Goal: Transaction & Acquisition: Purchase product/service

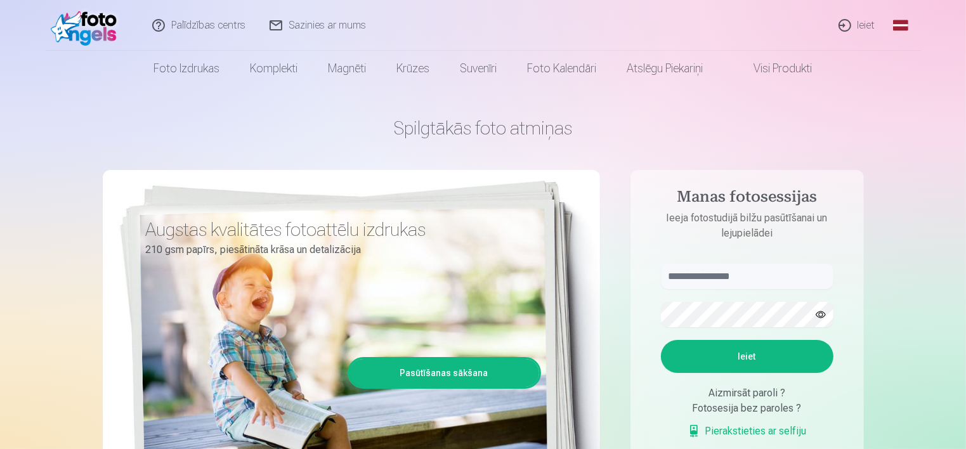
click at [865, 25] on link "Ieiet" at bounding box center [857, 25] width 61 height 51
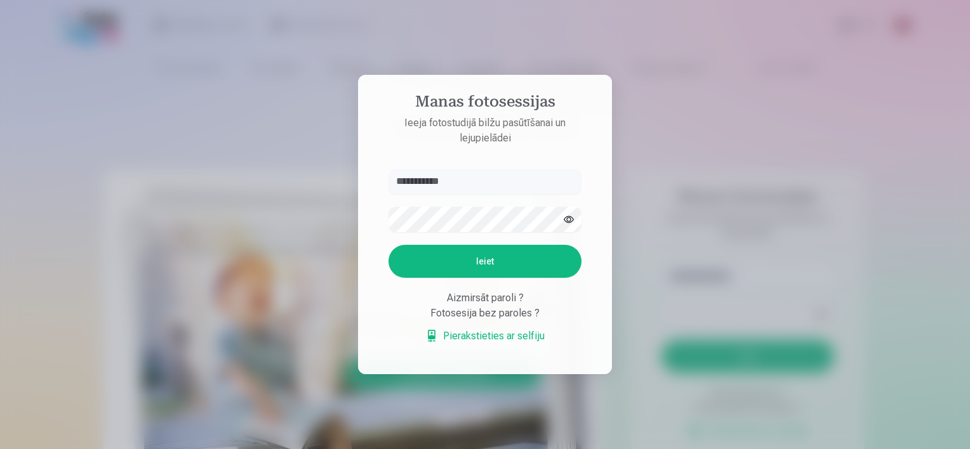
type input "**********"
click at [516, 258] on button "Ieiet" at bounding box center [484, 261] width 193 height 33
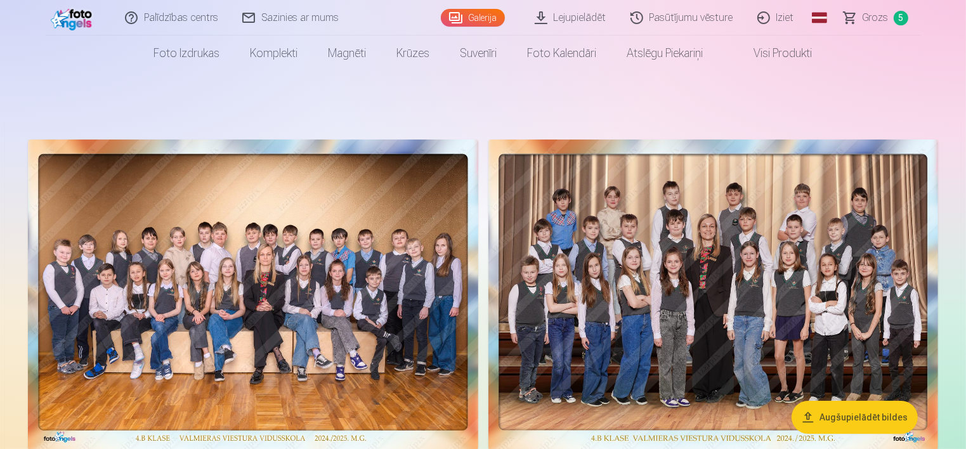
scroll to position [127, 0]
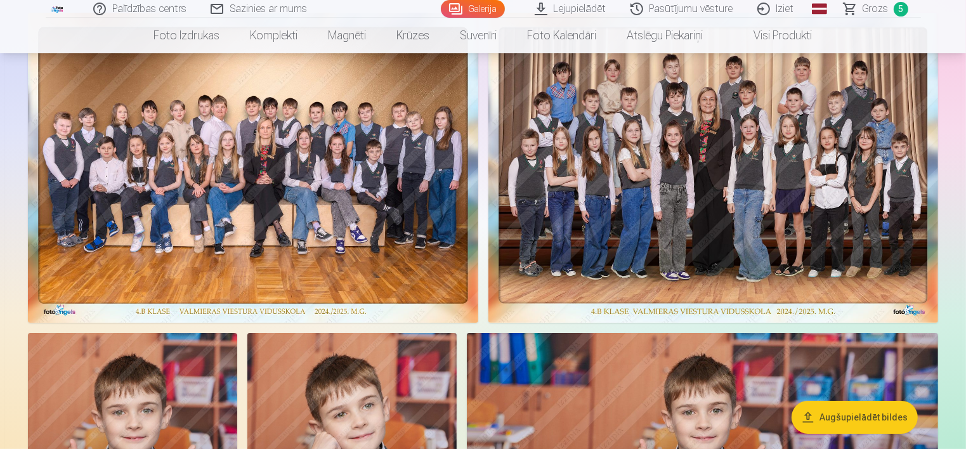
click at [873, 13] on span "Grozs" at bounding box center [876, 8] width 26 height 15
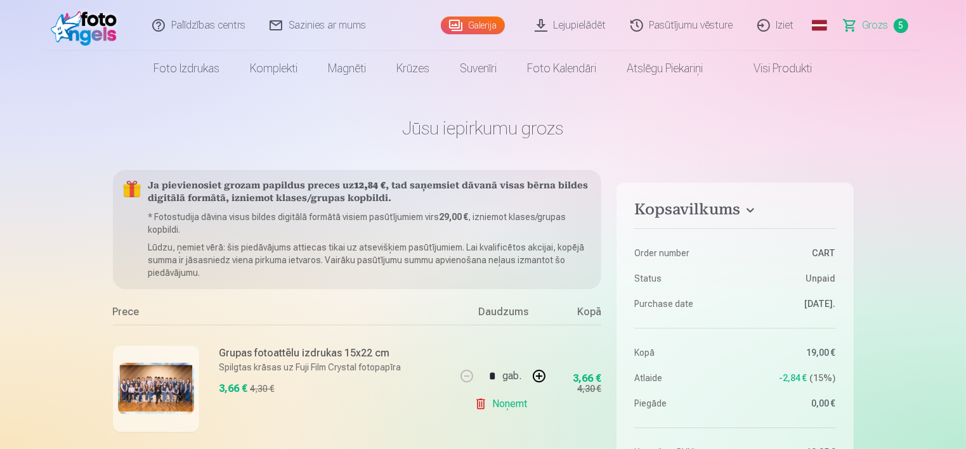
click at [93, 24] on img at bounding box center [87, 25] width 73 height 41
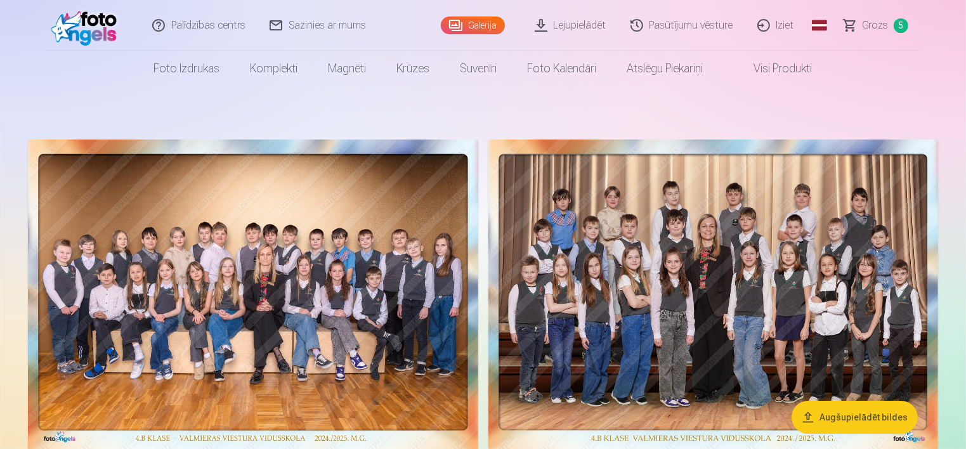
click at [668, 287] on img at bounding box center [714, 295] width 450 height 310
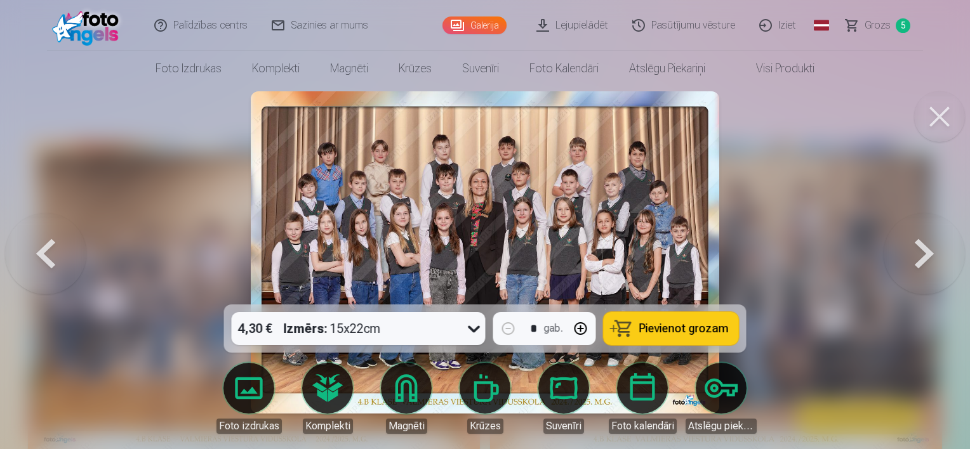
click at [639, 326] on button "Pievienot grozam" at bounding box center [670, 328] width 135 height 33
drag, startPoint x: 890, startPoint y: 22, endPoint x: 888, endPoint y: 36, distance: 13.6
click at [890, 23] on link "Grozs 6" at bounding box center [878, 25] width 89 height 51
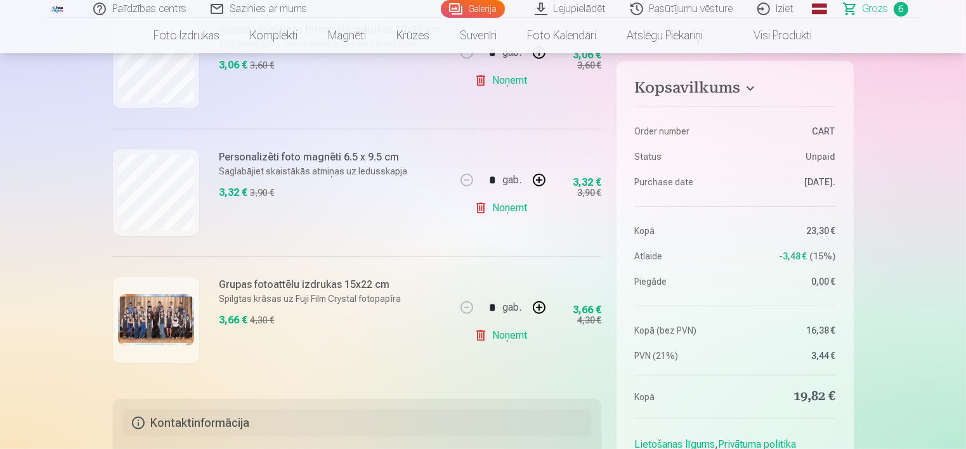
scroll to position [888, 0]
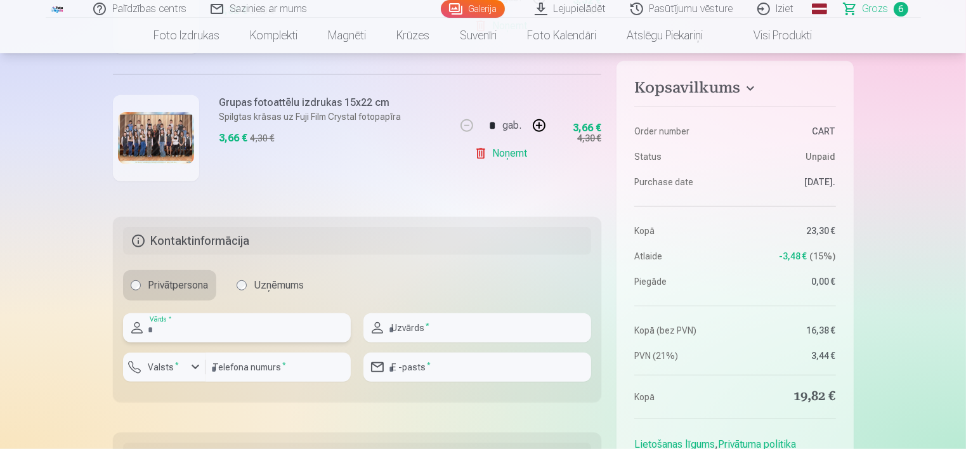
click at [260, 326] on input "text" at bounding box center [237, 327] width 228 height 29
type input "****"
type input "**"
click at [152, 327] on input "****" at bounding box center [237, 327] width 228 height 29
type input "****"
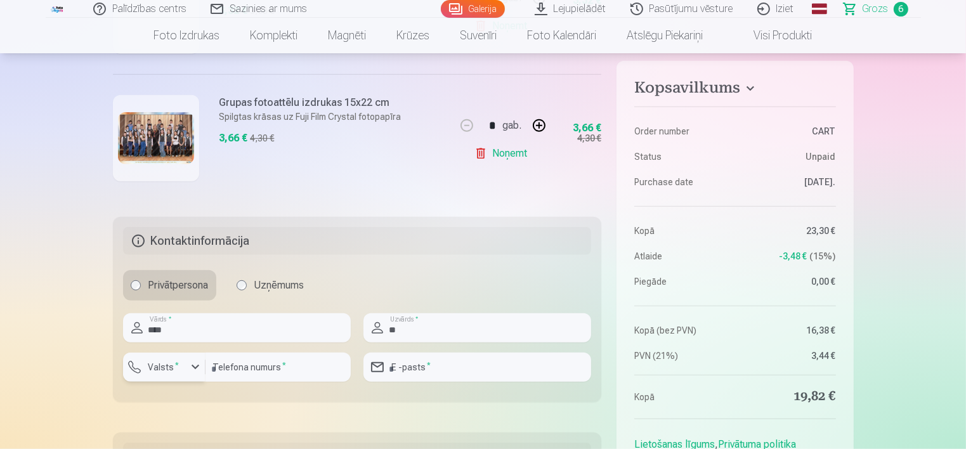
click at [176, 374] on div "button" at bounding box center [167, 369] width 38 height 13
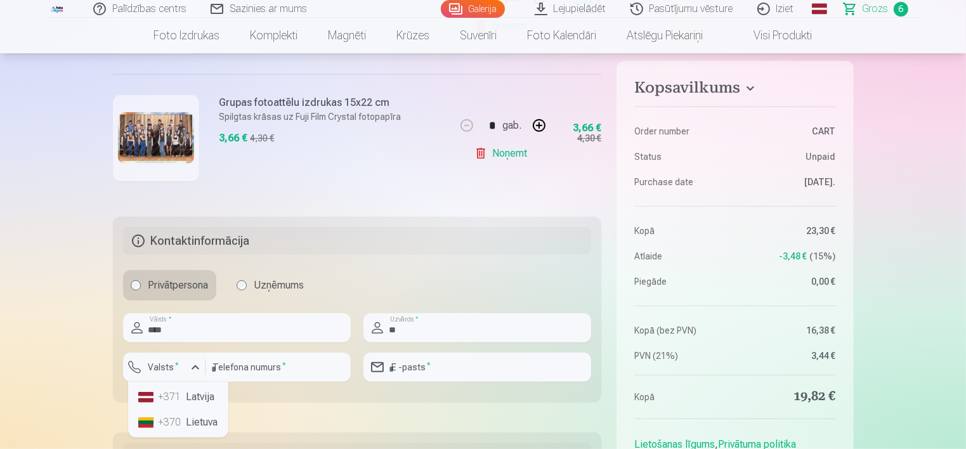
click at [185, 397] on li "+371 Latvija" at bounding box center [178, 397] width 90 height 25
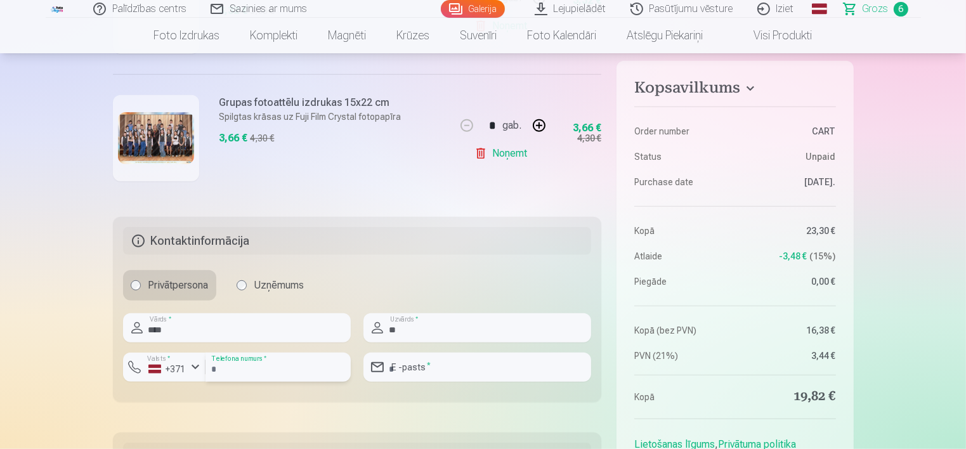
click at [239, 375] on input "number" at bounding box center [278, 367] width 145 height 29
type input "********"
type input "**********"
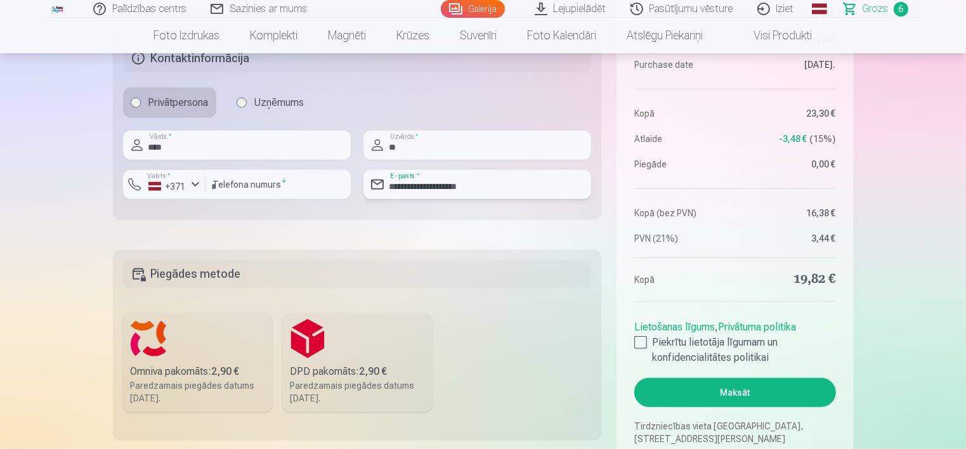
scroll to position [1079, 0]
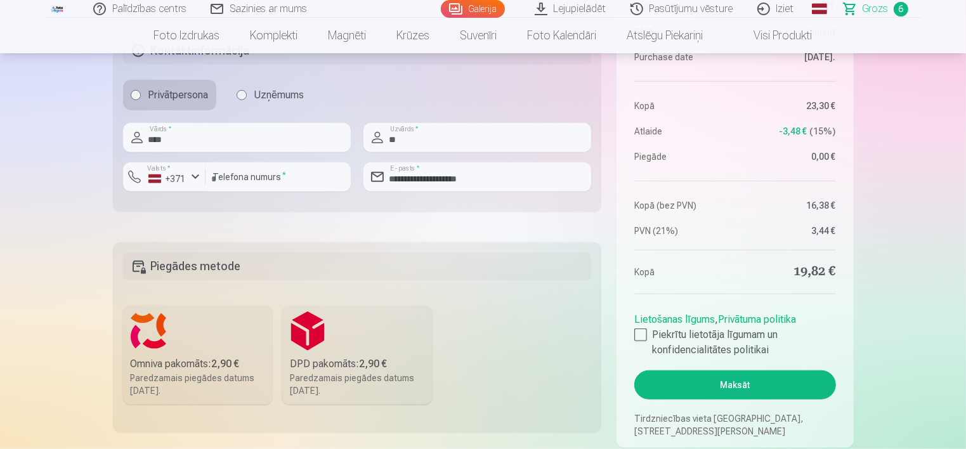
click at [194, 346] on label "Omniva pakomāts : 2,90 € Paredzamais piegādes datums 13.09.2025." at bounding box center [198, 355] width 150 height 99
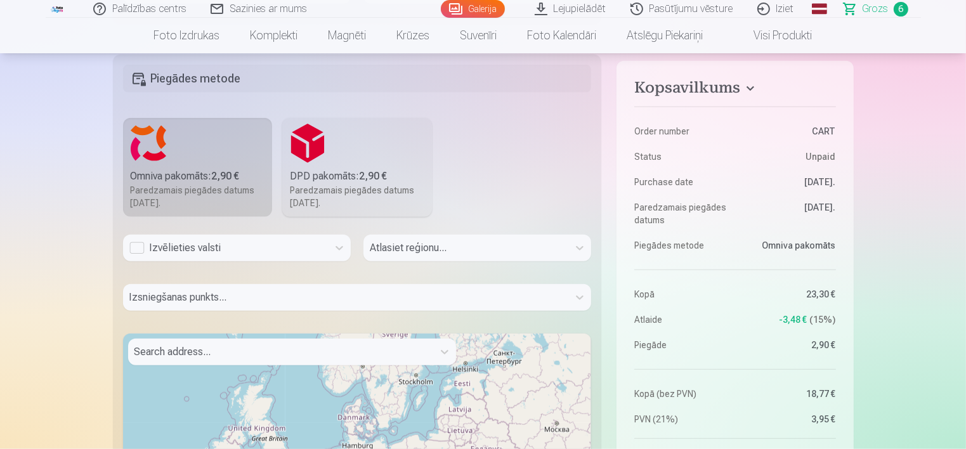
scroll to position [1269, 0]
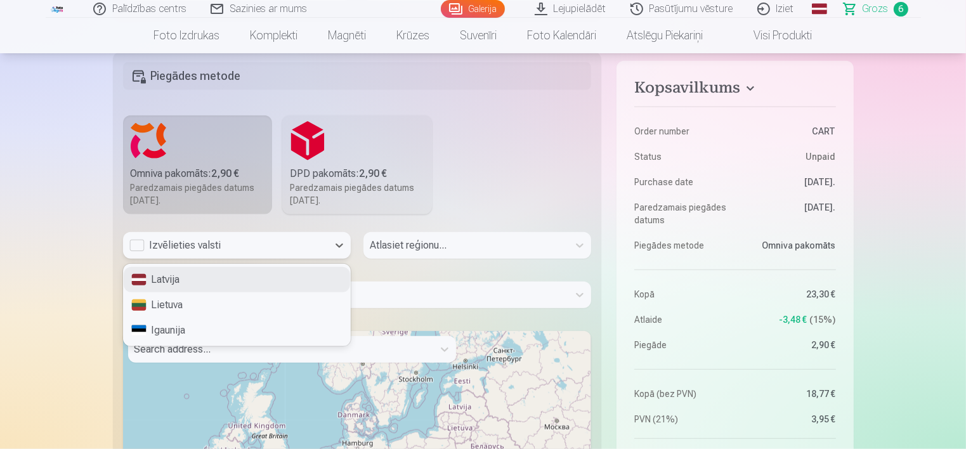
click at [277, 241] on div "Izvēlieties valsti" at bounding box center [225, 245] width 192 height 15
click at [257, 277] on div "Latvija" at bounding box center [237, 279] width 227 height 25
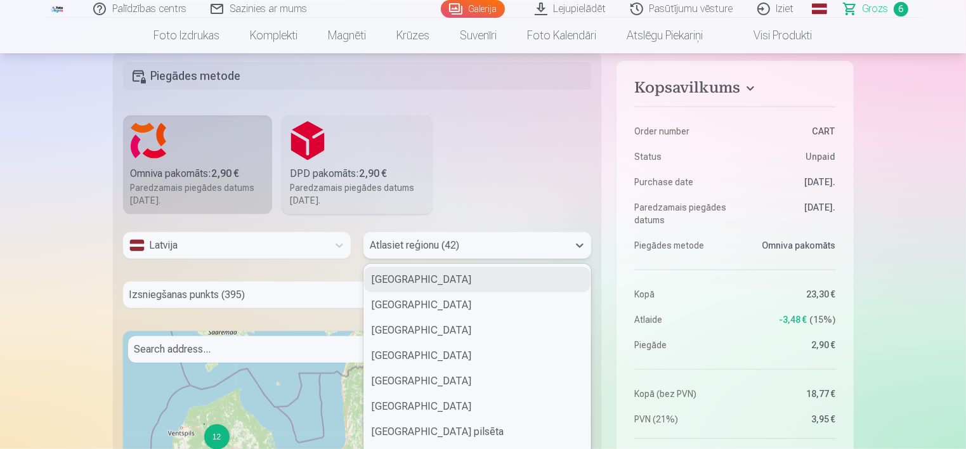
scroll to position [1279, 0]
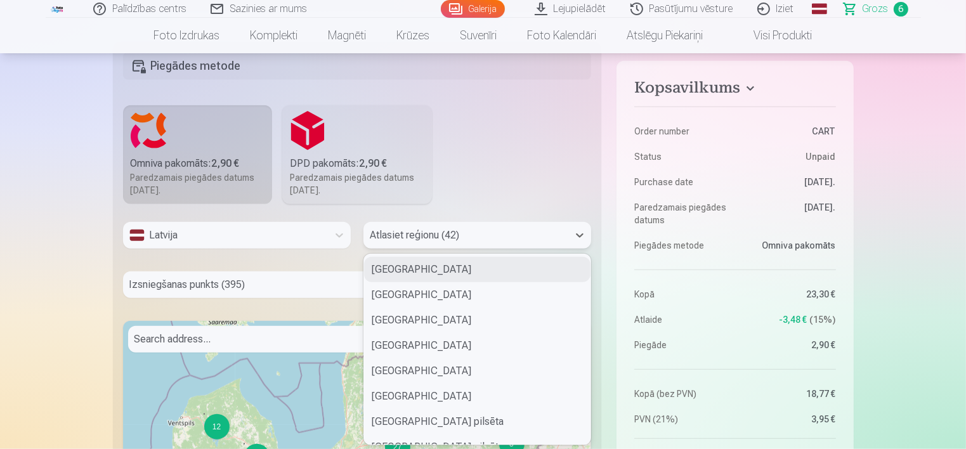
click at [455, 247] on div "Atlasiet reģionu (42)" at bounding box center [466, 235] width 205 height 27
type input "**"
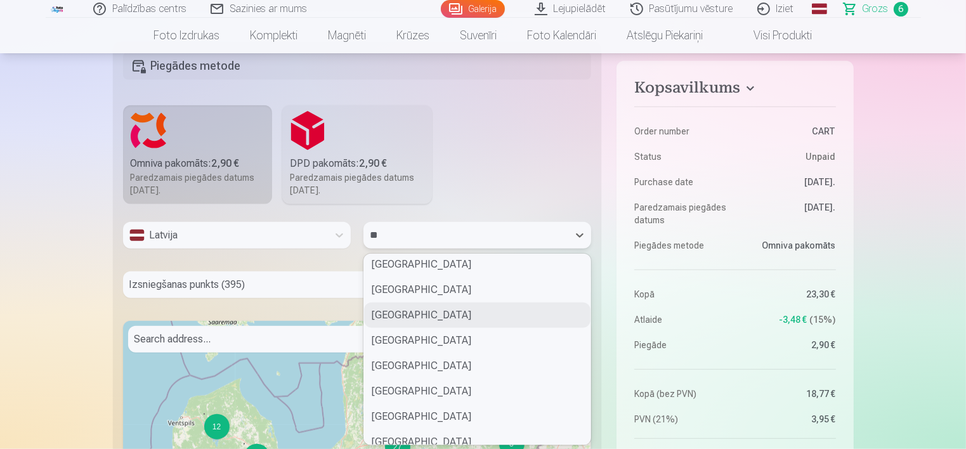
scroll to position [508, 0]
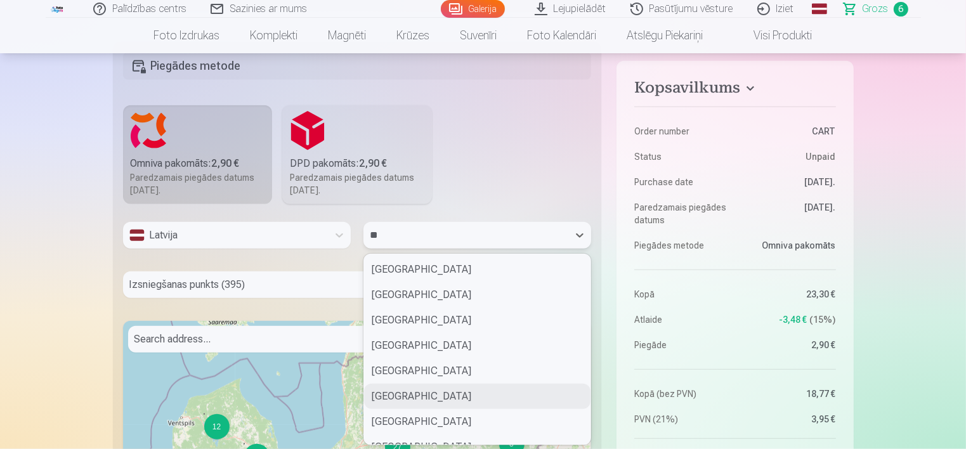
click at [473, 388] on div "Valmieras novads" at bounding box center [477, 396] width 227 height 25
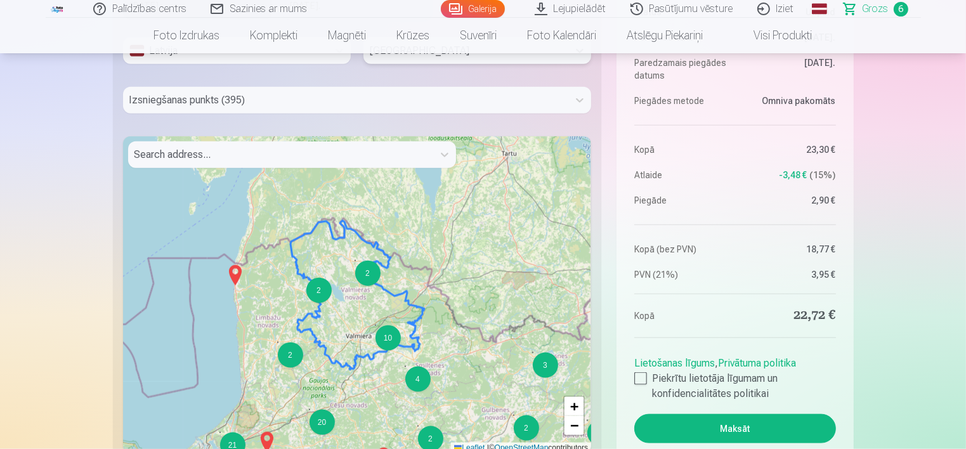
scroll to position [1470, 0]
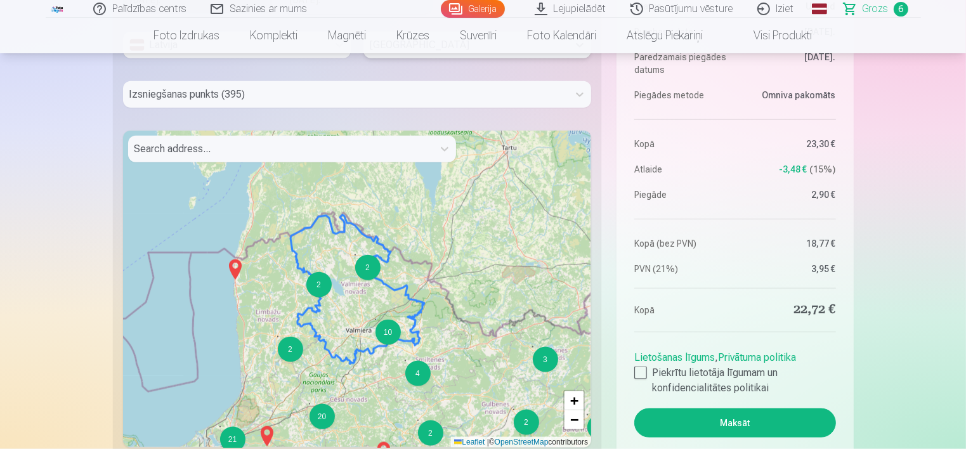
click at [368, 272] on div "2" at bounding box center [367, 267] width 25 height 25
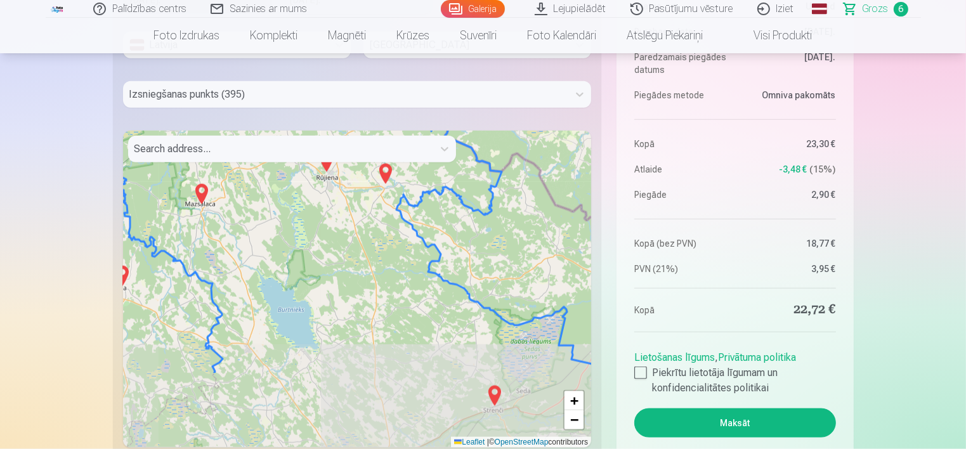
drag, startPoint x: 334, startPoint y: 320, endPoint x: 336, endPoint y: 194, distance: 125.6
click at [336, 194] on div "7 2 3 2 + − Leaflet | © OpenStreetMap contributors" at bounding box center [357, 289] width 469 height 317
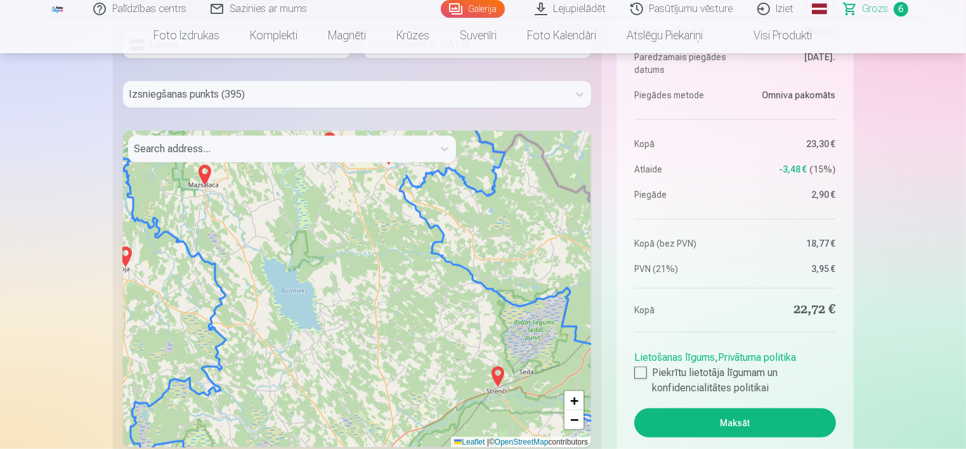
scroll to position [1343, 0]
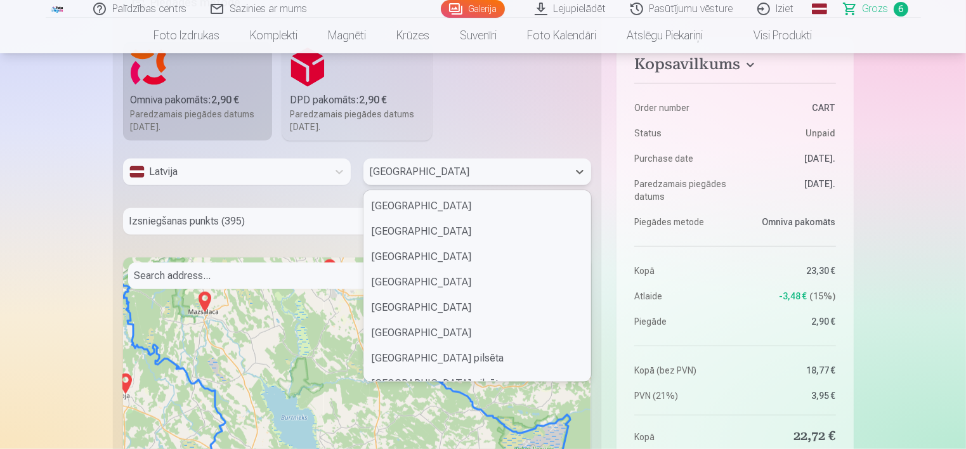
click at [466, 166] on div at bounding box center [466, 172] width 192 height 18
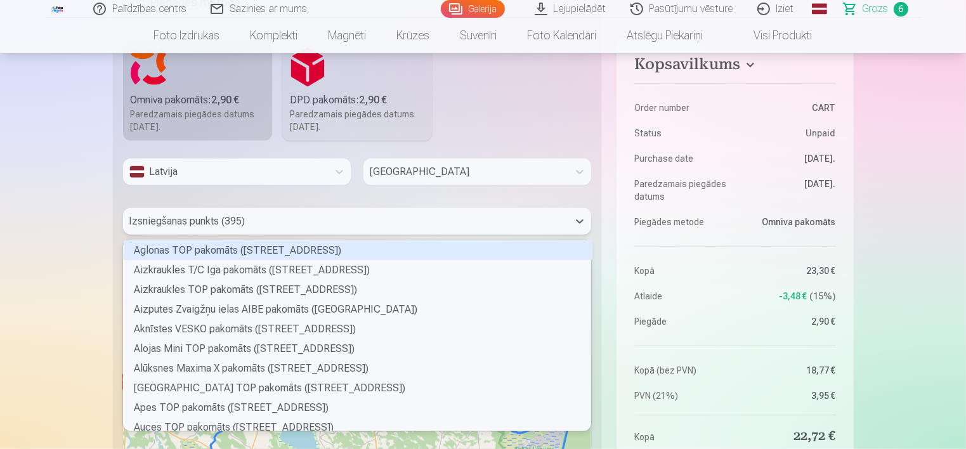
click at [218, 213] on div at bounding box center [345, 222] width 433 height 18
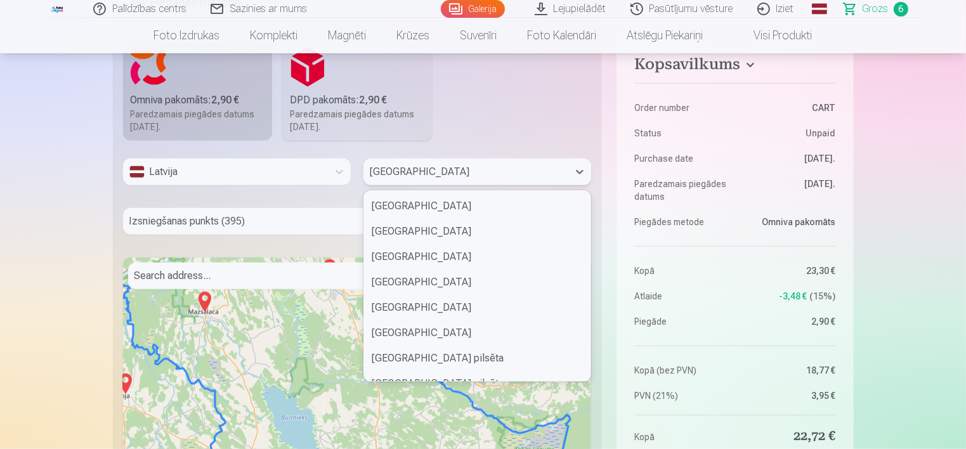
click at [475, 171] on div at bounding box center [466, 172] width 192 height 18
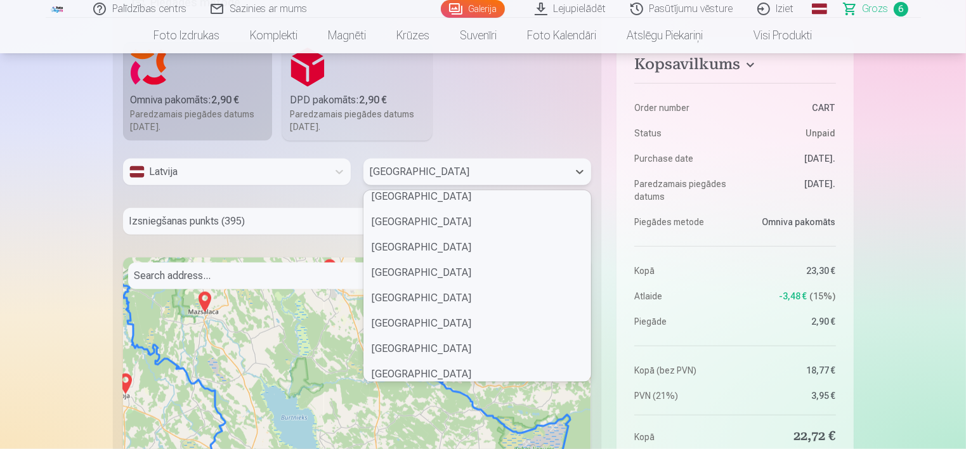
scroll to position [690, 0]
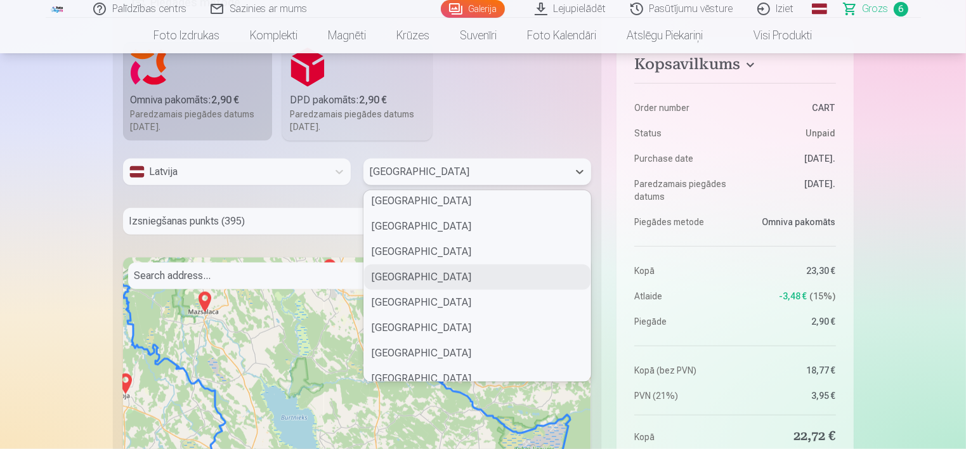
click at [236, 277] on div at bounding box center [281, 276] width 293 height 18
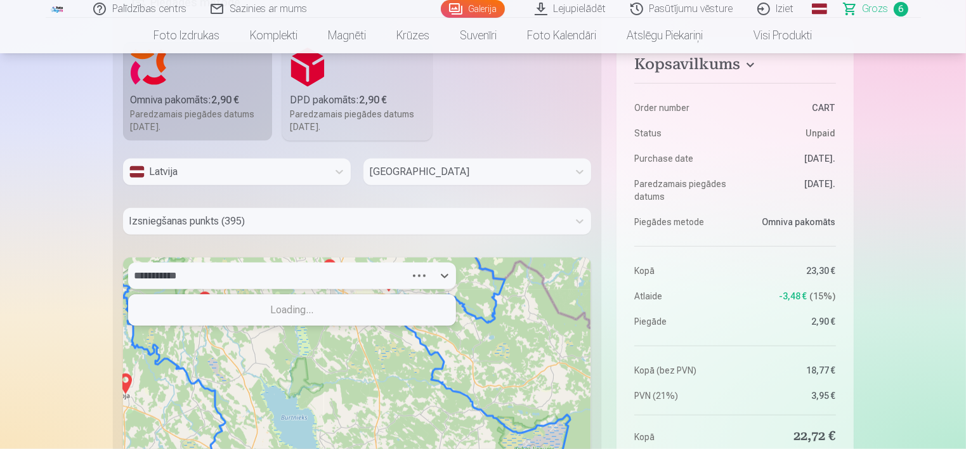
type input "**********"
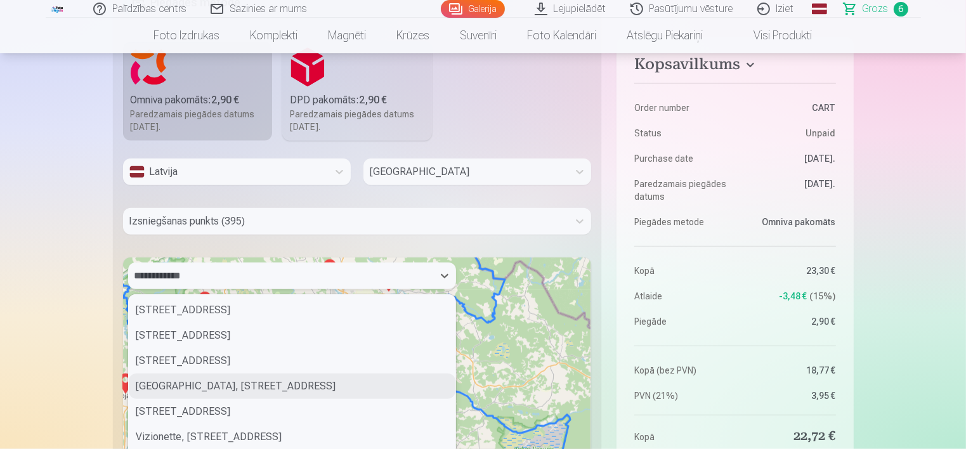
click at [279, 383] on div "Valleta, 4, Rīgas iela, Centrs, Valmiera, Valmieras novads, LV-4201, Latvia" at bounding box center [292, 386] width 327 height 25
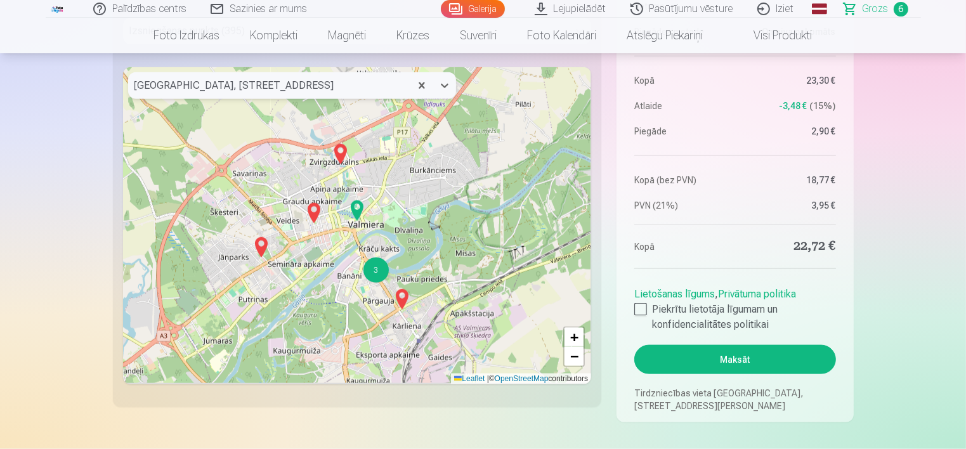
scroll to position [1596, 0]
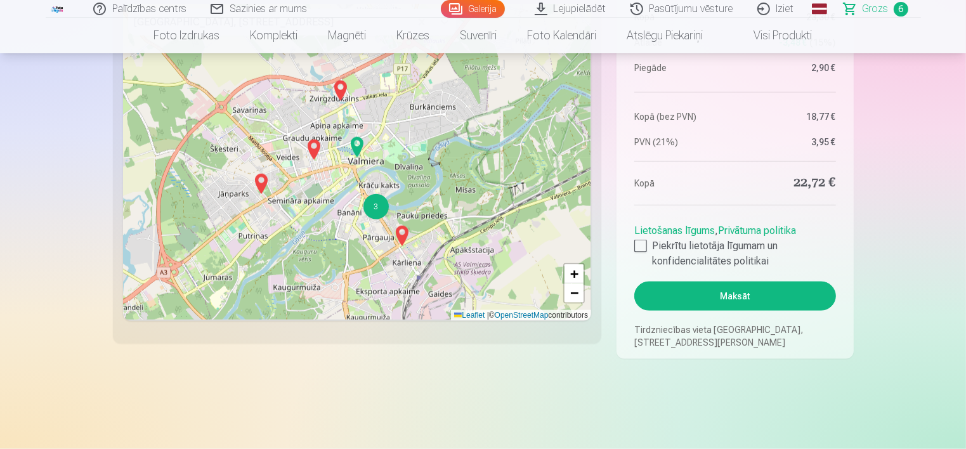
click at [357, 145] on img at bounding box center [357, 147] width 20 height 30
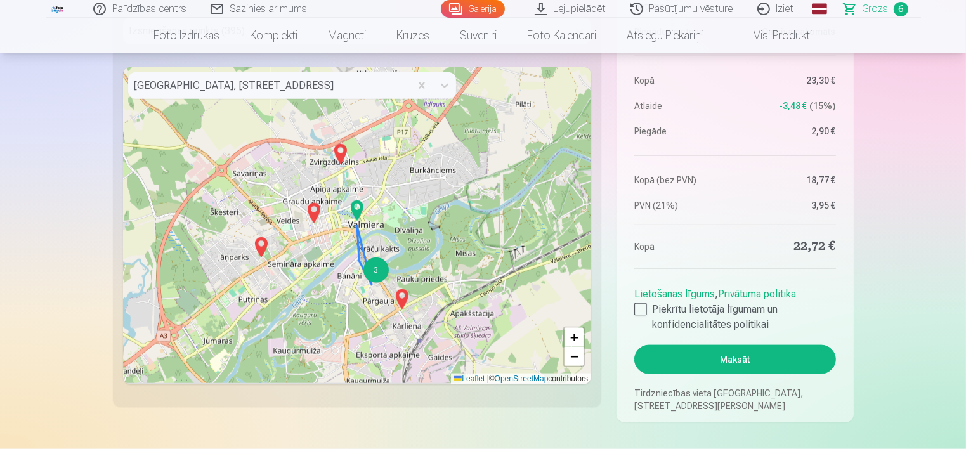
click at [381, 266] on div "3" at bounding box center [376, 270] width 25 height 25
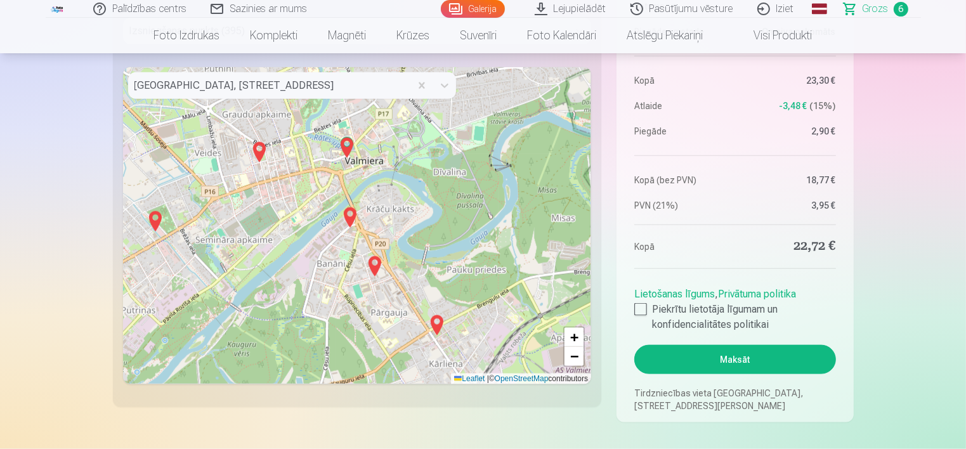
click at [346, 144] on img at bounding box center [347, 148] width 20 height 30
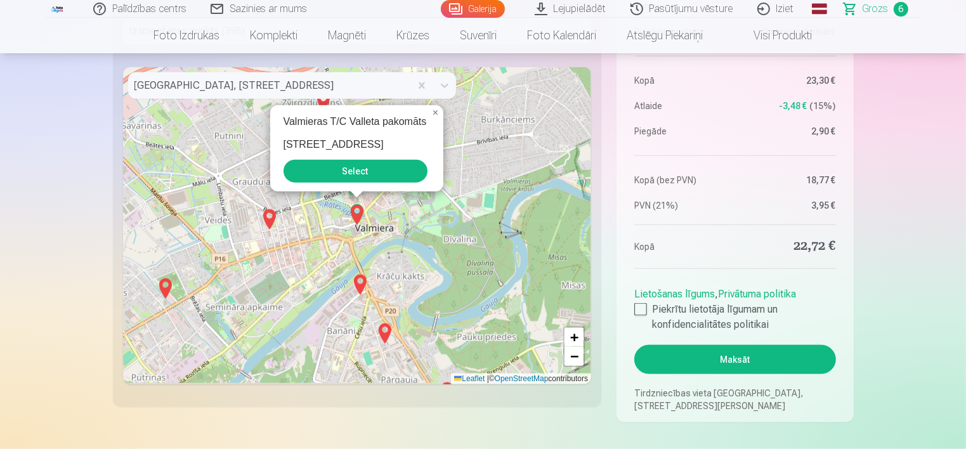
click at [376, 168] on button "Select" at bounding box center [356, 171] width 144 height 23
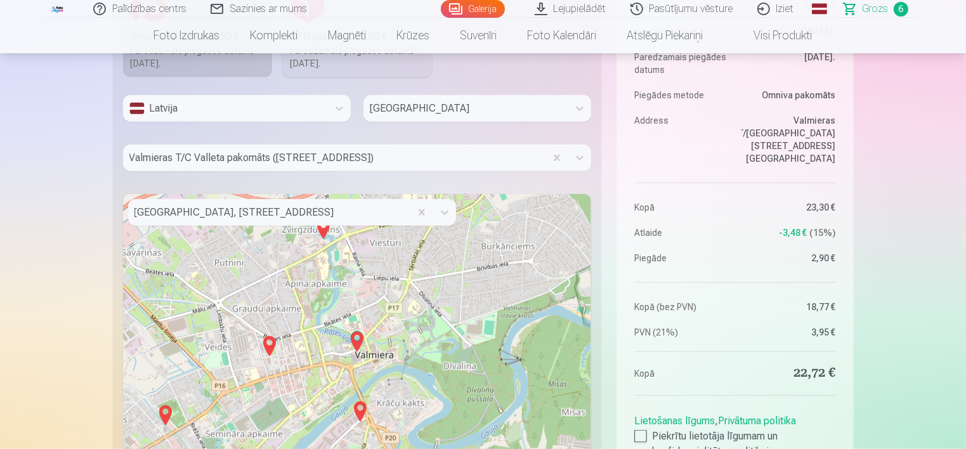
scroll to position [1596, 0]
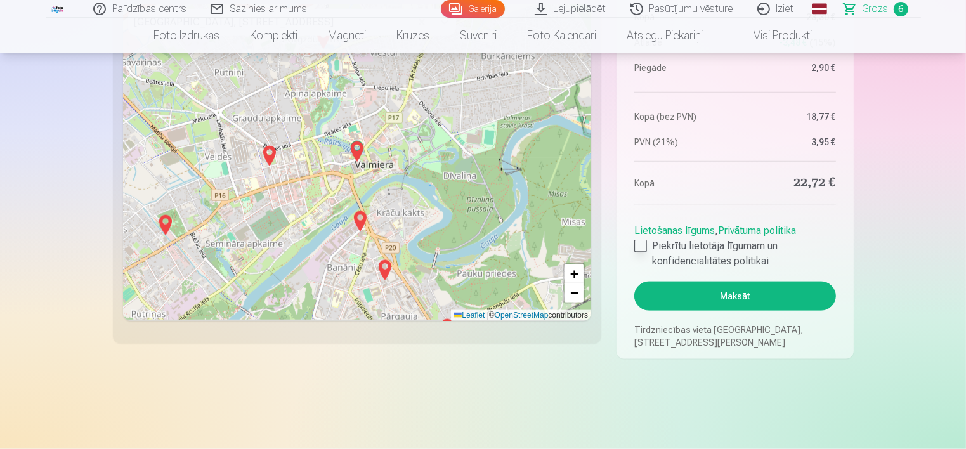
click at [641, 241] on div at bounding box center [641, 246] width 13 height 13
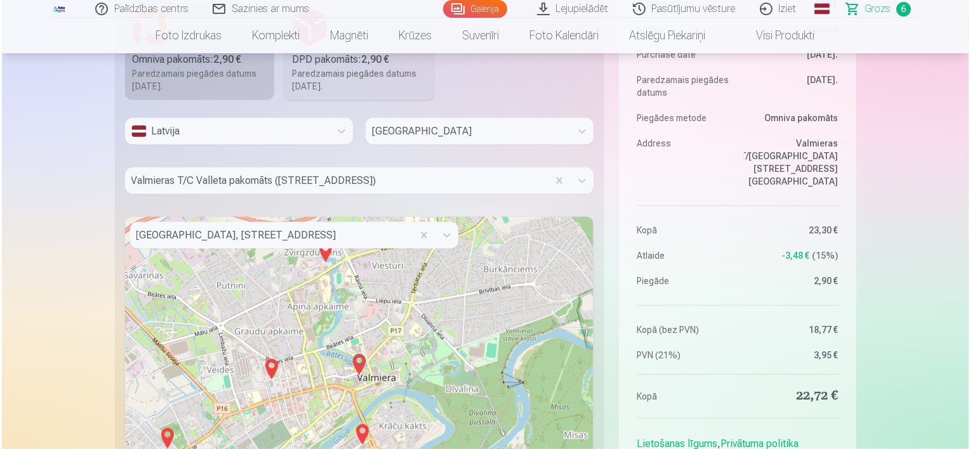
scroll to position [1533, 0]
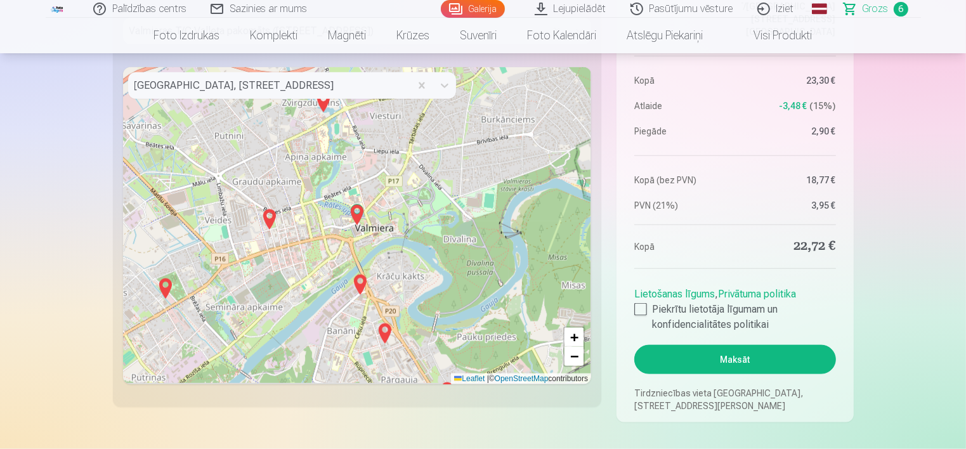
click at [714, 358] on button "Maksāt" at bounding box center [735, 359] width 201 height 29
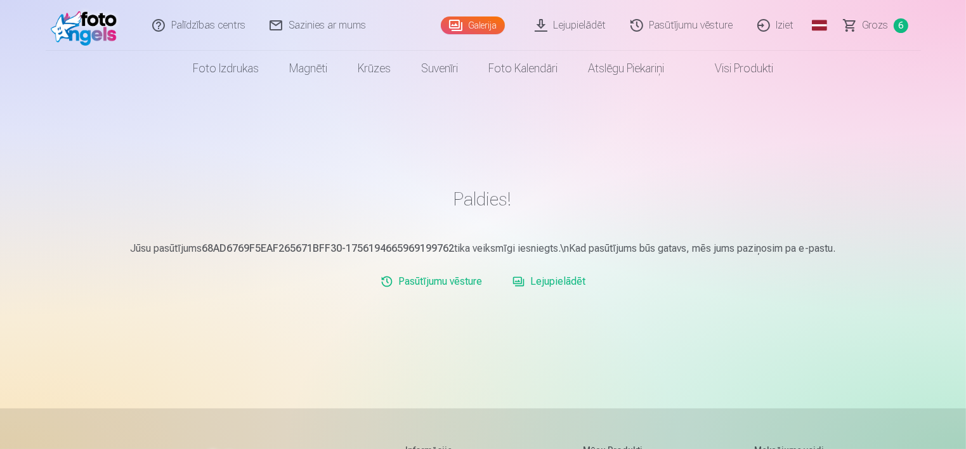
click at [777, 25] on link "Iziet" at bounding box center [776, 25] width 61 height 51
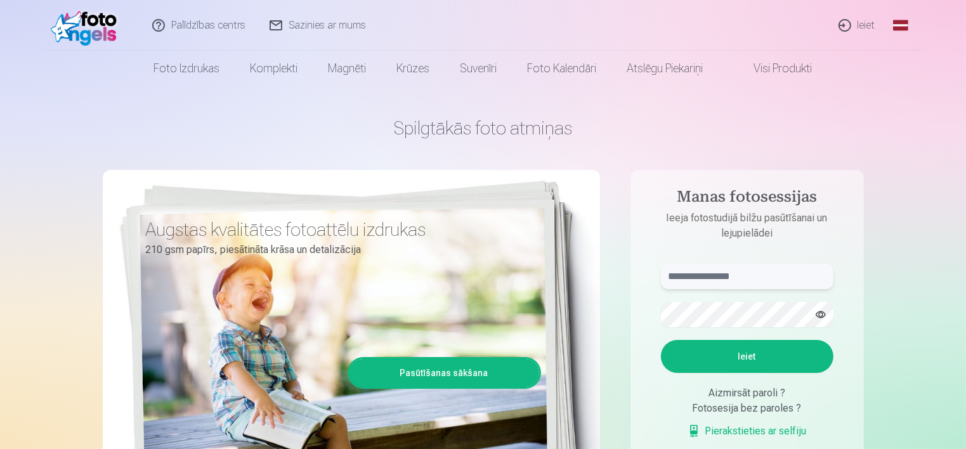
click at [704, 280] on input "text" at bounding box center [747, 276] width 173 height 25
type input "**********"
click at [751, 362] on button "Ieiet" at bounding box center [747, 356] width 173 height 33
